Goal: Entertainment & Leisure: Browse casually

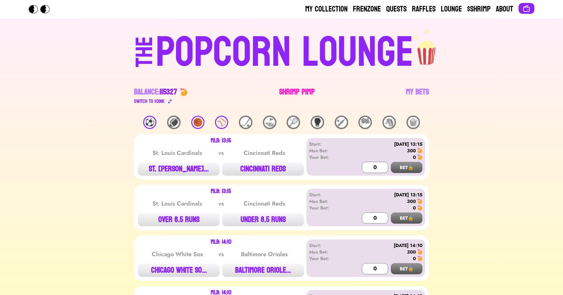
click at [291, 94] on link "Shrimp Pimp" at bounding box center [297, 96] width 36 height 18
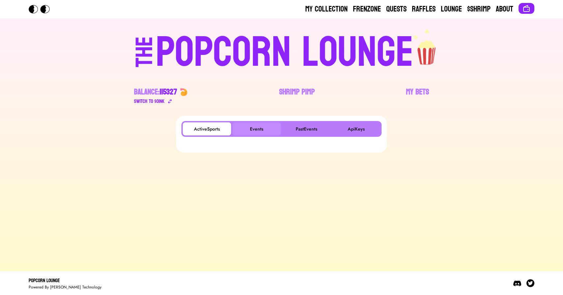
click at [252, 133] on button "Events" at bounding box center [257, 129] width 48 height 13
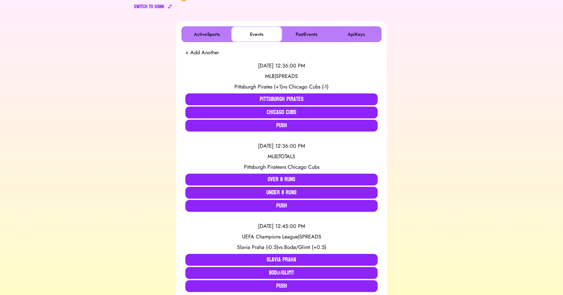
scroll to position [104, 0]
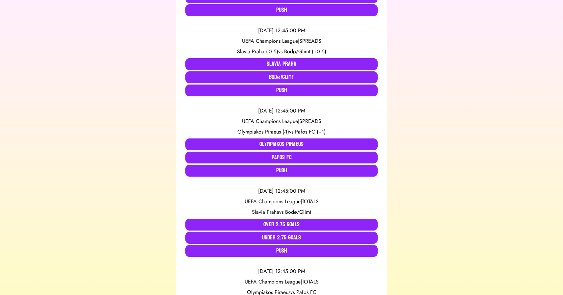
scroll to position [289, 0]
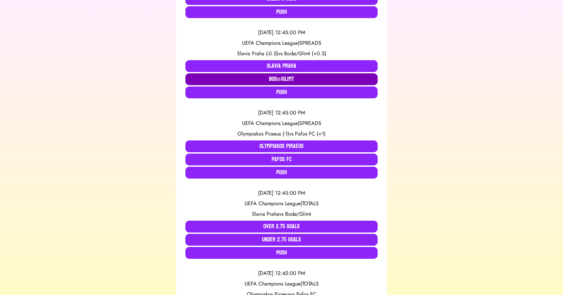
click at [234, 79] on button "Bodø/Glimt" at bounding box center [281, 79] width 192 height 12
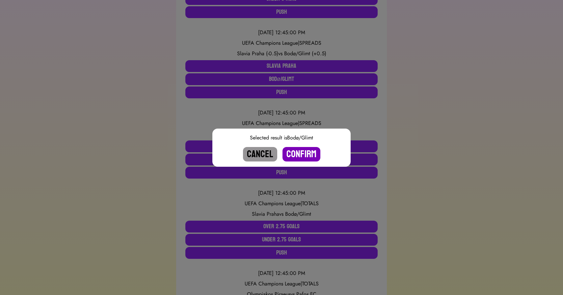
click at [306, 156] on button "Confirm" at bounding box center [302, 154] width 38 height 14
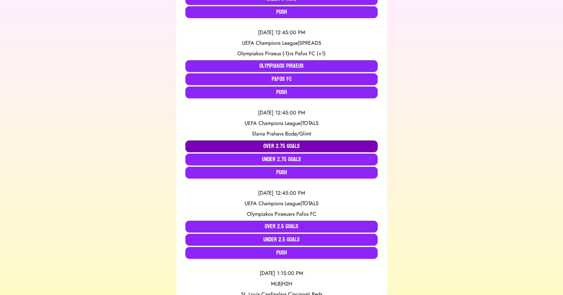
click at [299, 148] on button "Over 2.75 Goals" at bounding box center [281, 147] width 192 height 12
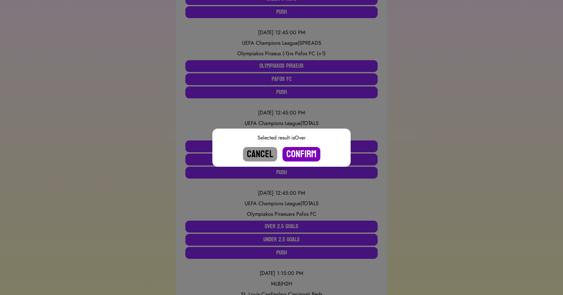
click at [303, 154] on button "Confirm" at bounding box center [302, 154] width 38 height 14
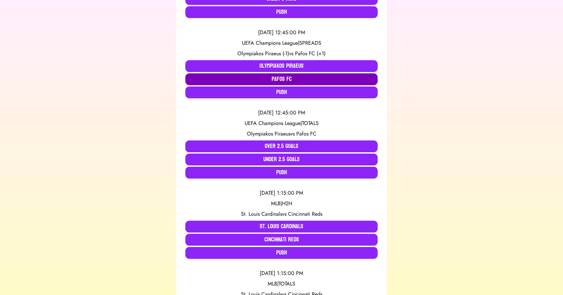
click at [291, 77] on button "Pafos FC" at bounding box center [281, 79] width 192 height 12
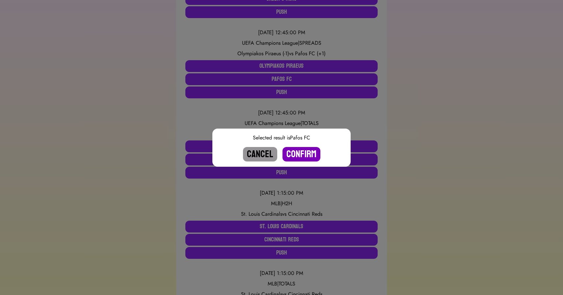
click at [309, 152] on button "Confirm" at bounding box center [302, 154] width 38 height 14
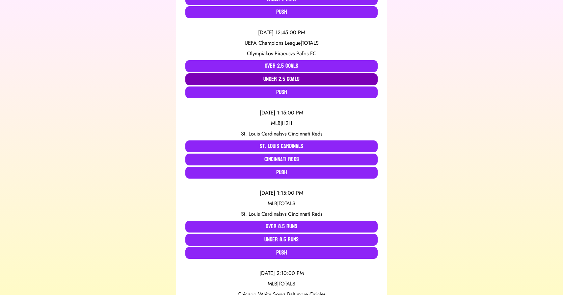
click at [278, 80] on button "Under 2.5 Goals" at bounding box center [281, 79] width 192 height 12
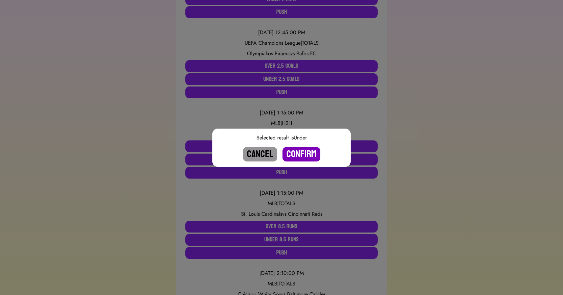
click at [305, 153] on button "Confirm" at bounding box center [302, 154] width 38 height 14
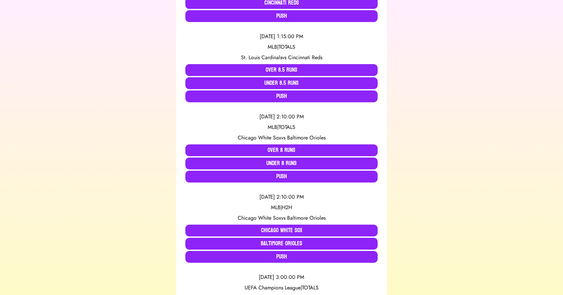
scroll to position [0, 0]
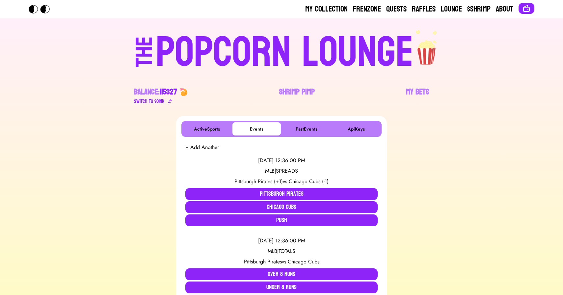
click at [250, 41] on div "POPCORN LOUNGE" at bounding box center [285, 53] width 258 height 42
